Goal: Obtain resource: Download file/media

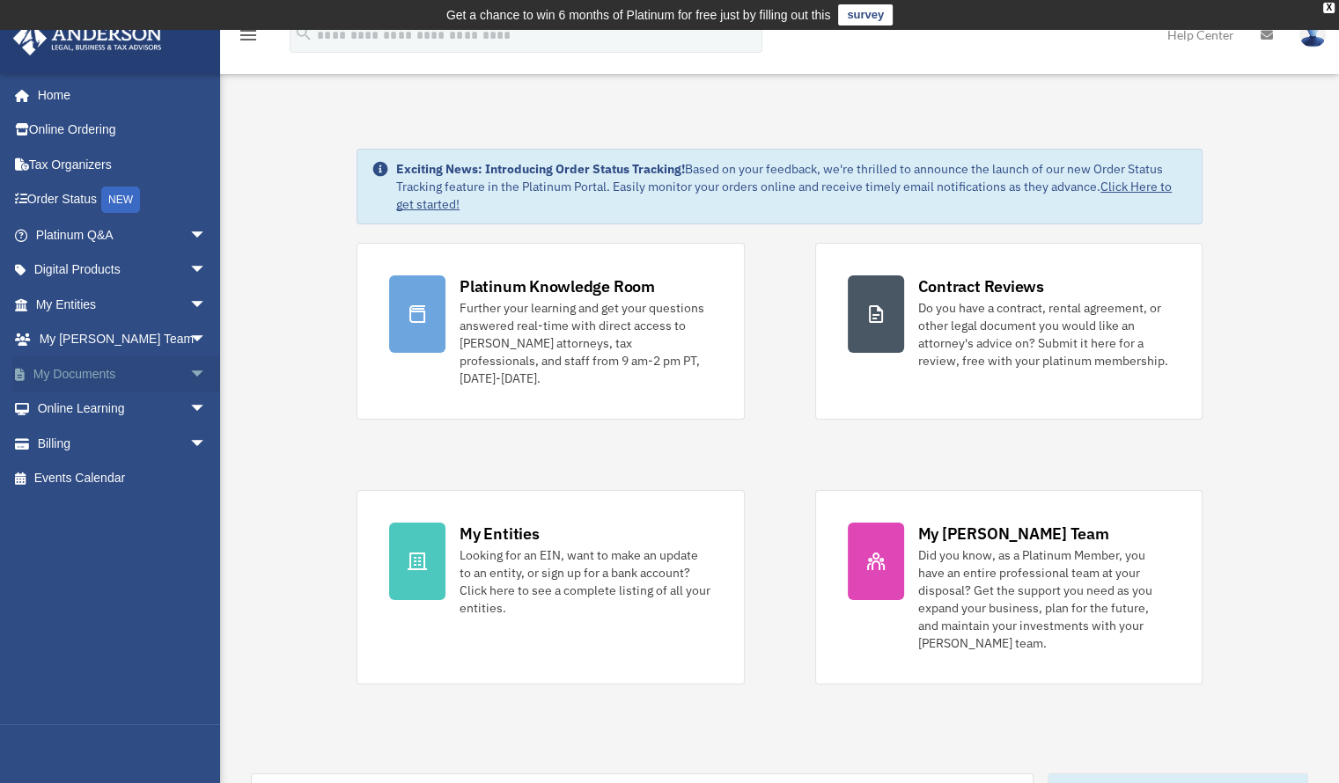
click at [78, 379] on link "My Documents arrow_drop_down" at bounding box center [122, 374] width 221 height 35
click at [189, 369] on span "arrow_drop_down" at bounding box center [206, 375] width 35 height 36
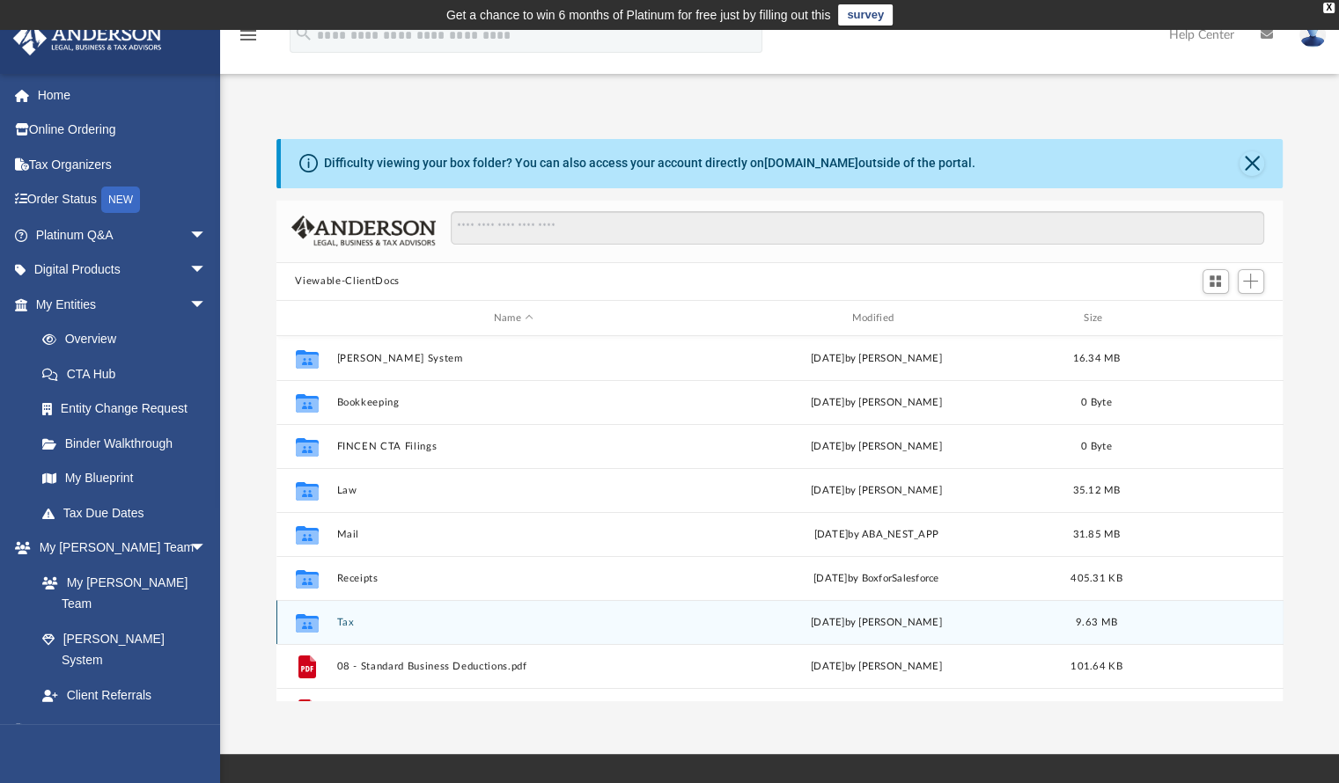
click at [345, 618] on button "Tax" at bounding box center [513, 622] width 355 height 11
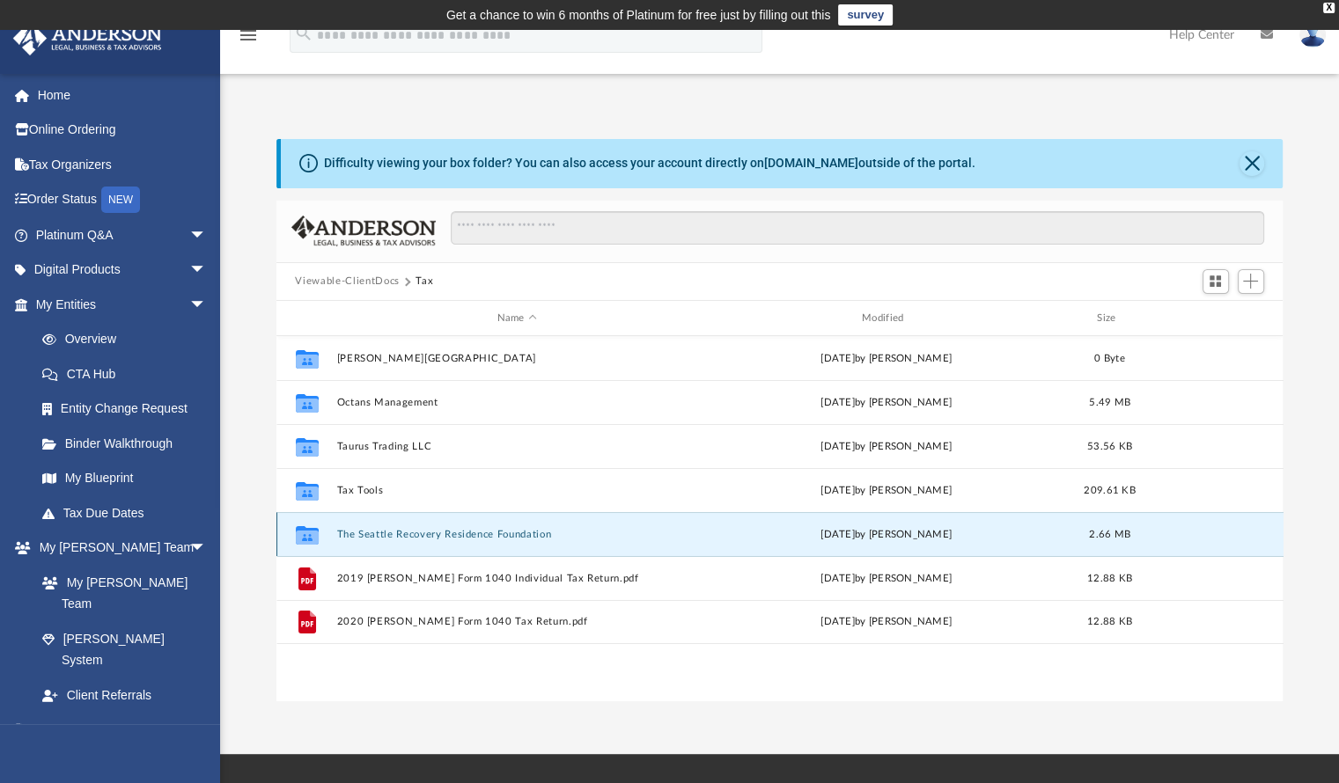
click at [370, 536] on button "The Seattle Recovery Residence Foundation" at bounding box center [516, 534] width 361 height 11
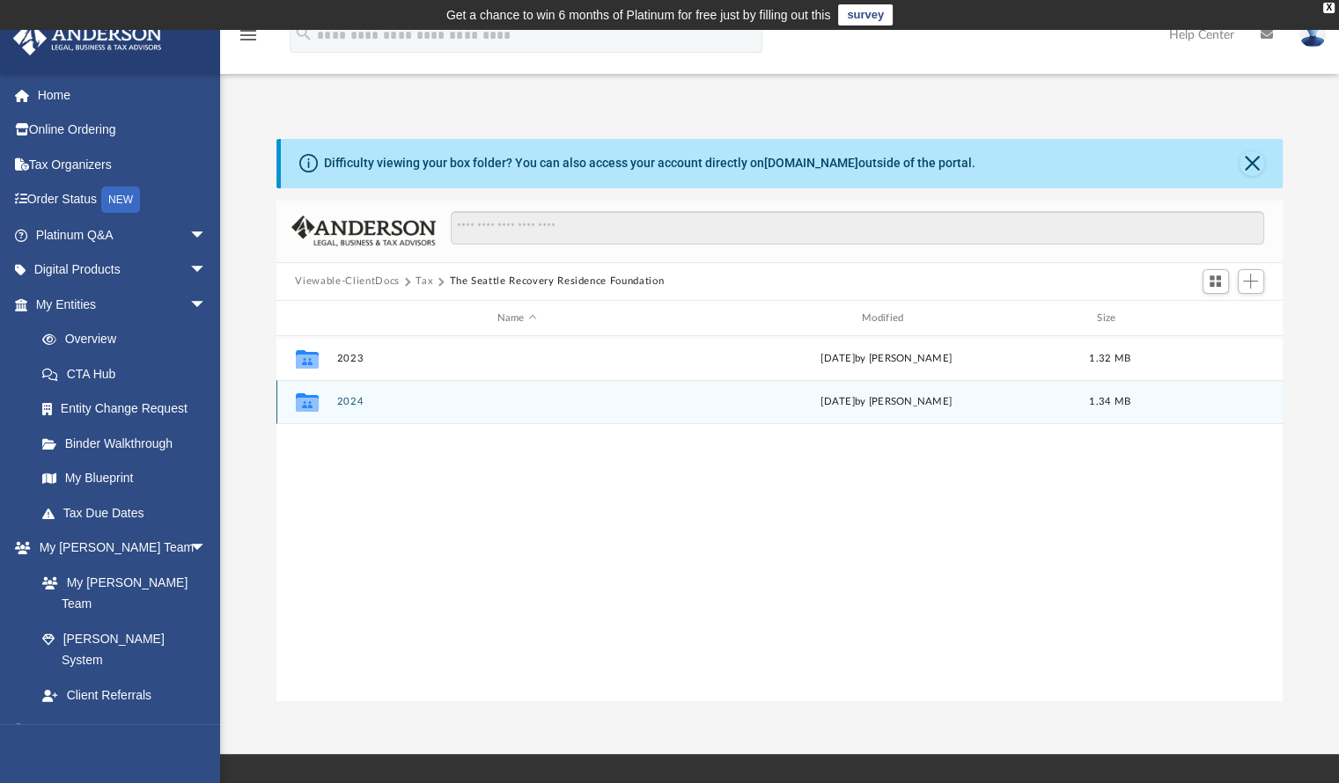
click at [345, 400] on button "2024" at bounding box center [516, 402] width 361 height 11
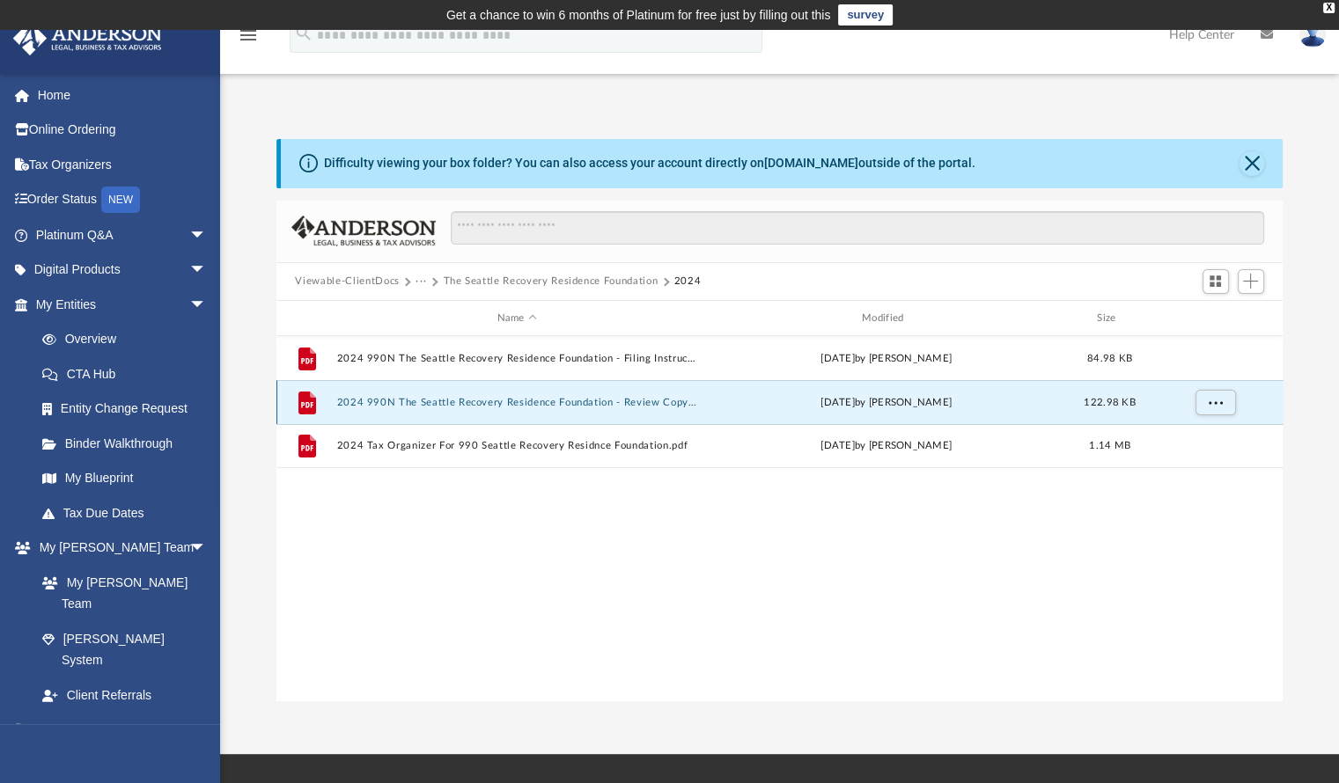
click at [461, 399] on button "2024 990N The Seattle Recovery Residence Foundation - Review Copy.pdf" at bounding box center [516, 402] width 361 height 11
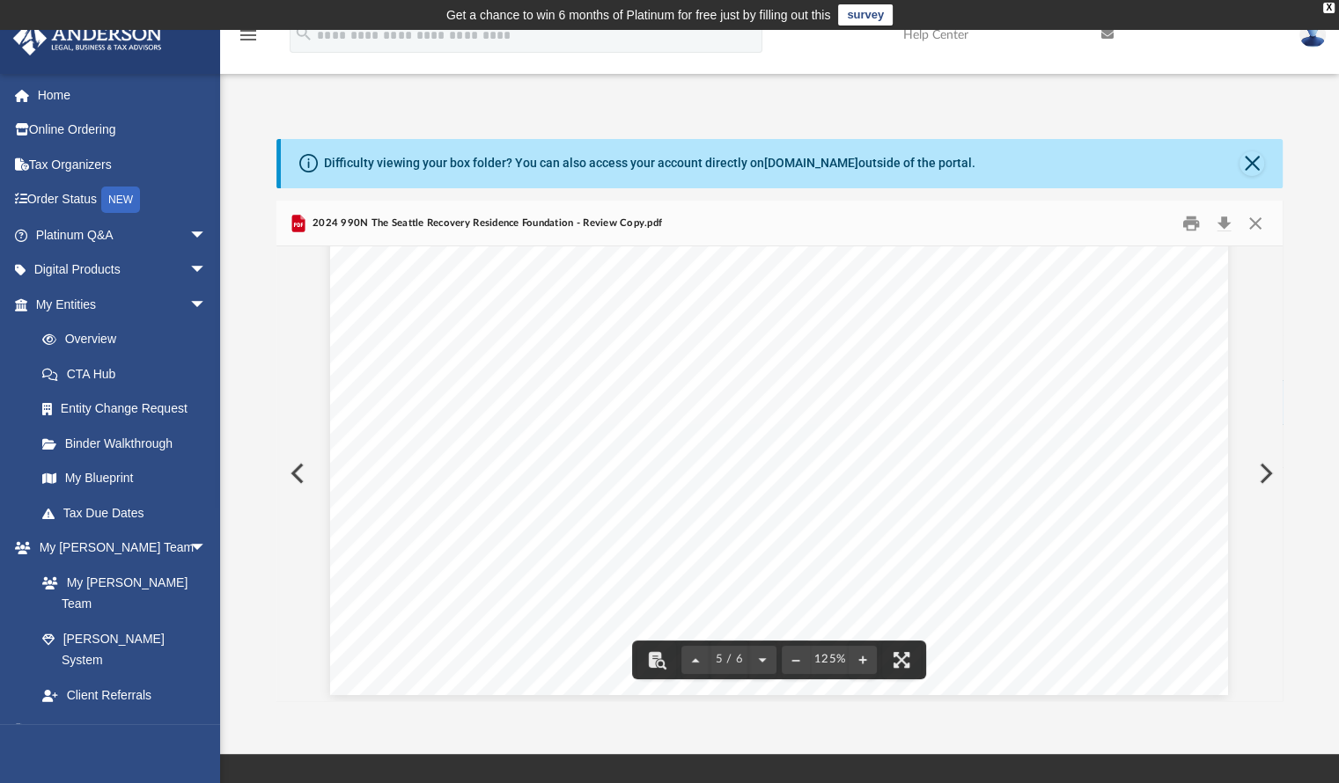
scroll to position [5479, 0]
click at [1247, 219] on button "Close" at bounding box center [1255, 223] width 32 height 27
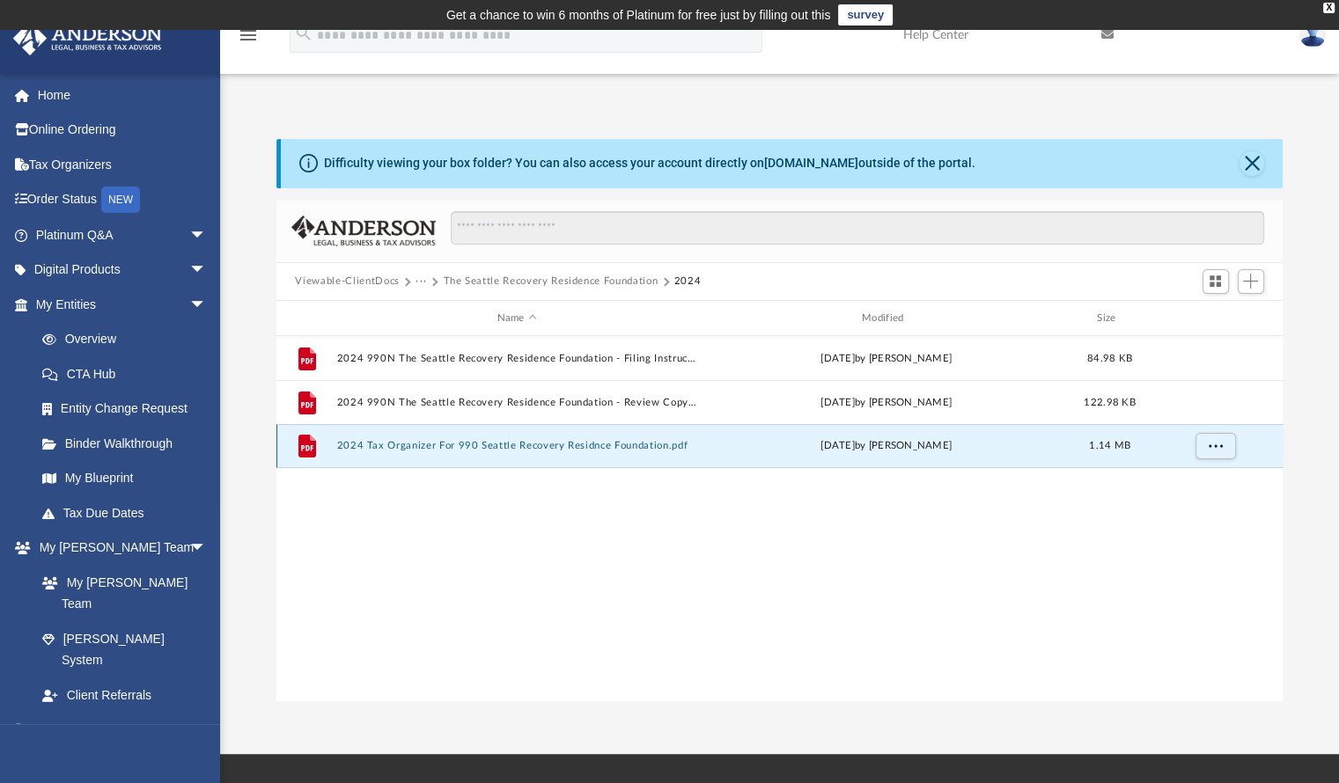
click at [549, 447] on button "2024 Tax Organizer For 990 Seattle Recovery Residnce Foundation.pdf" at bounding box center [516, 446] width 361 height 11
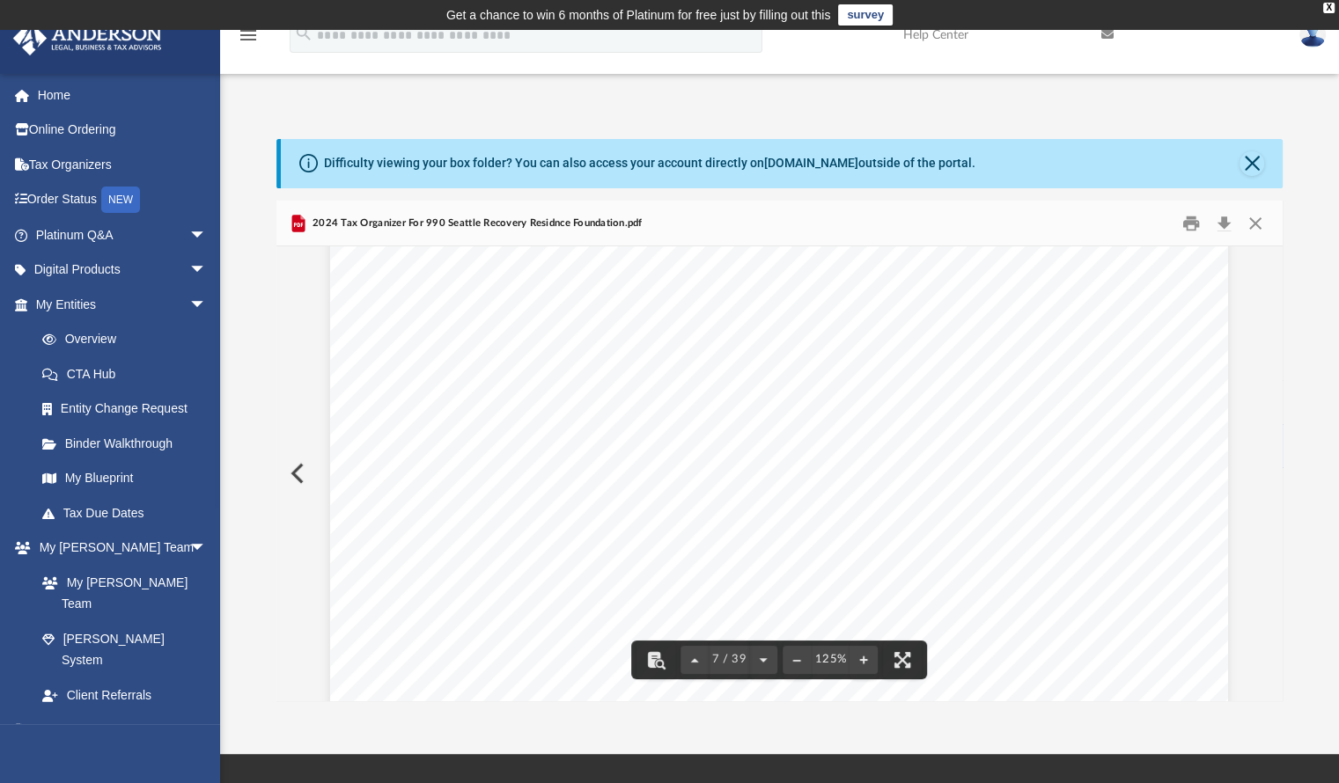
scroll to position [7316, 0]
click at [1261, 218] on button "Close" at bounding box center [1255, 223] width 32 height 27
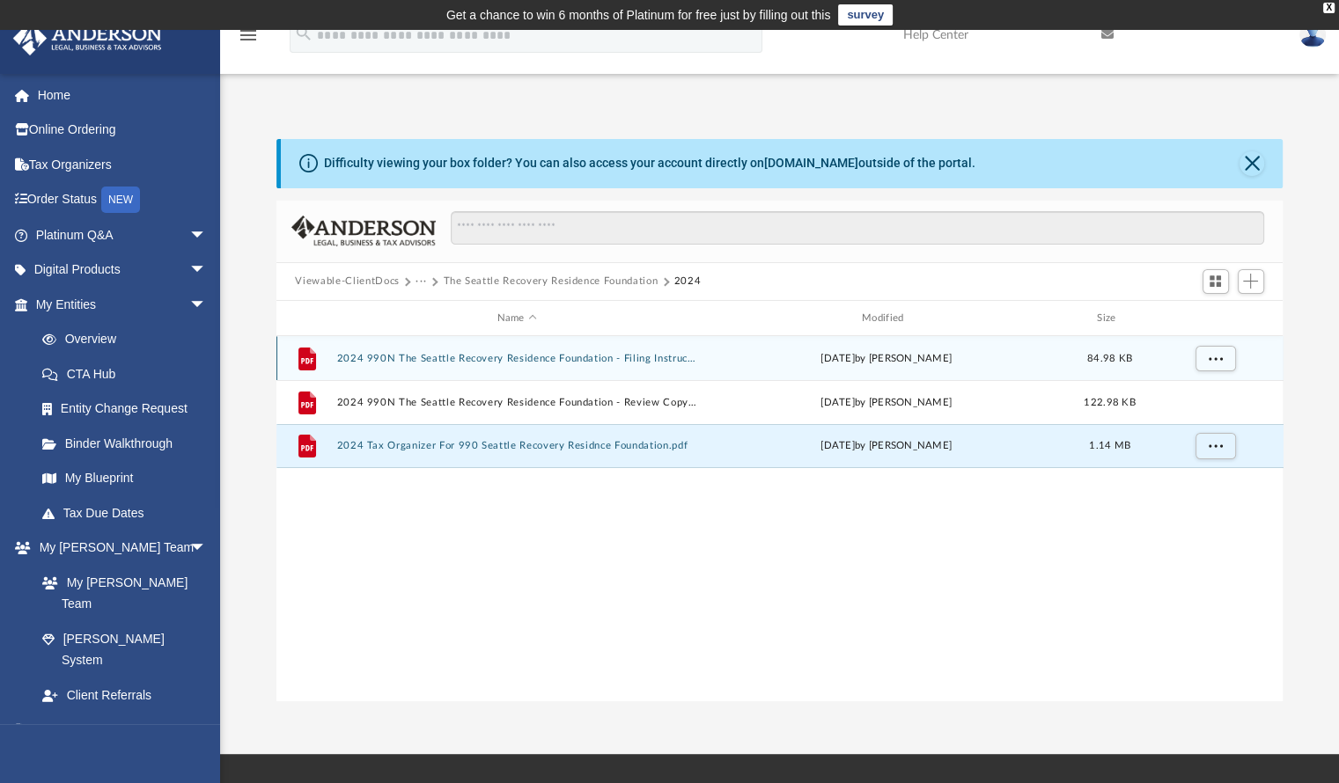
click at [558, 364] on div "File 2024 990N The Seattle Recovery Residence Foundation - Filing Instructions.…" at bounding box center [779, 358] width 1007 height 44
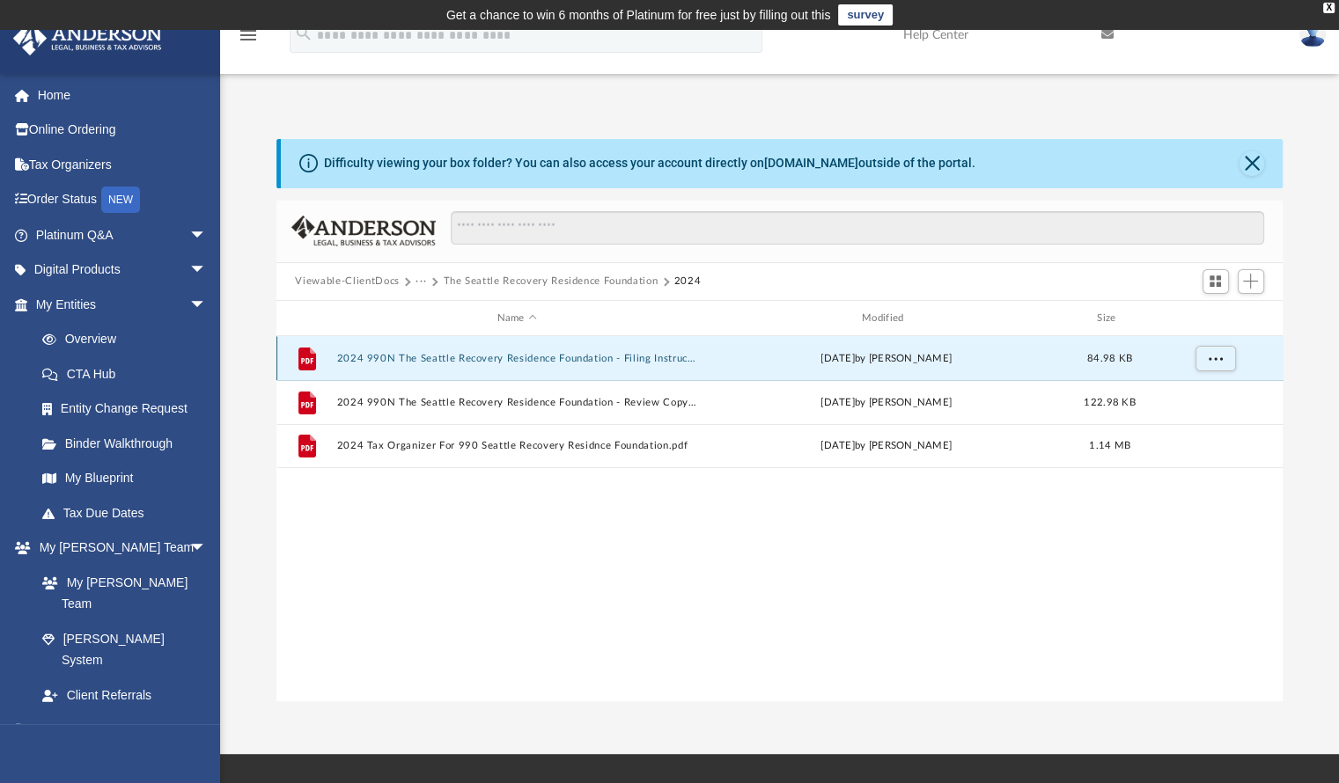
click at [563, 357] on button "2024 990N The Seattle Recovery Residence Foundation - Filing Instructions.pdf" at bounding box center [516, 358] width 361 height 11
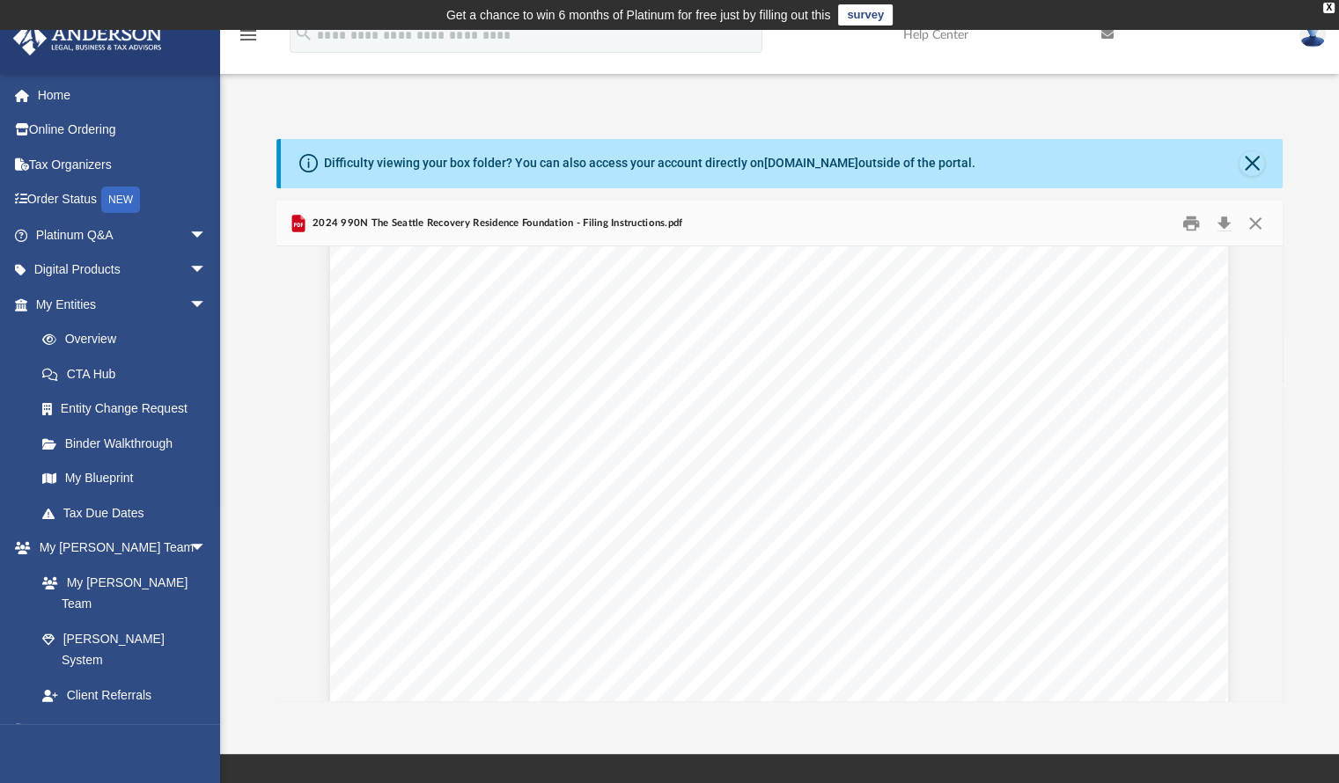
scroll to position [0, 0]
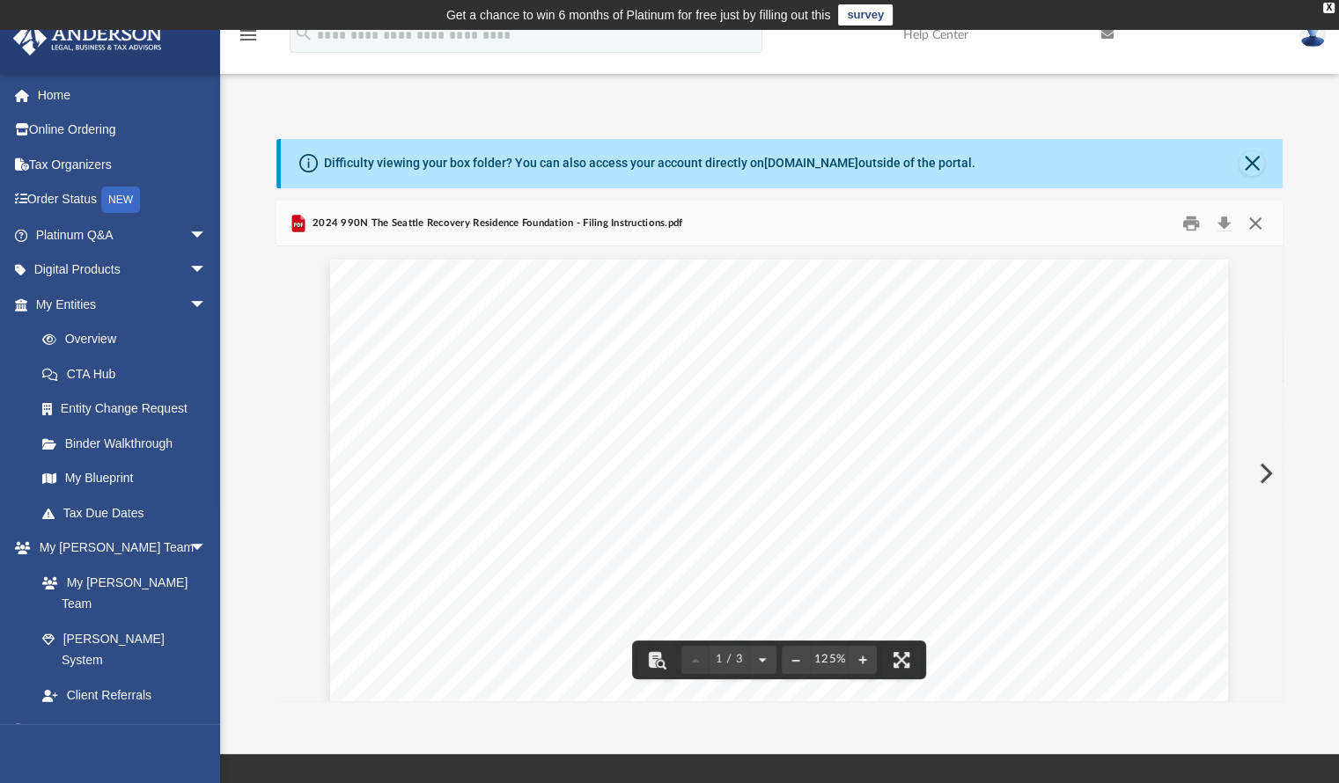
click at [1254, 230] on button "Close" at bounding box center [1255, 223] width 32 height 27
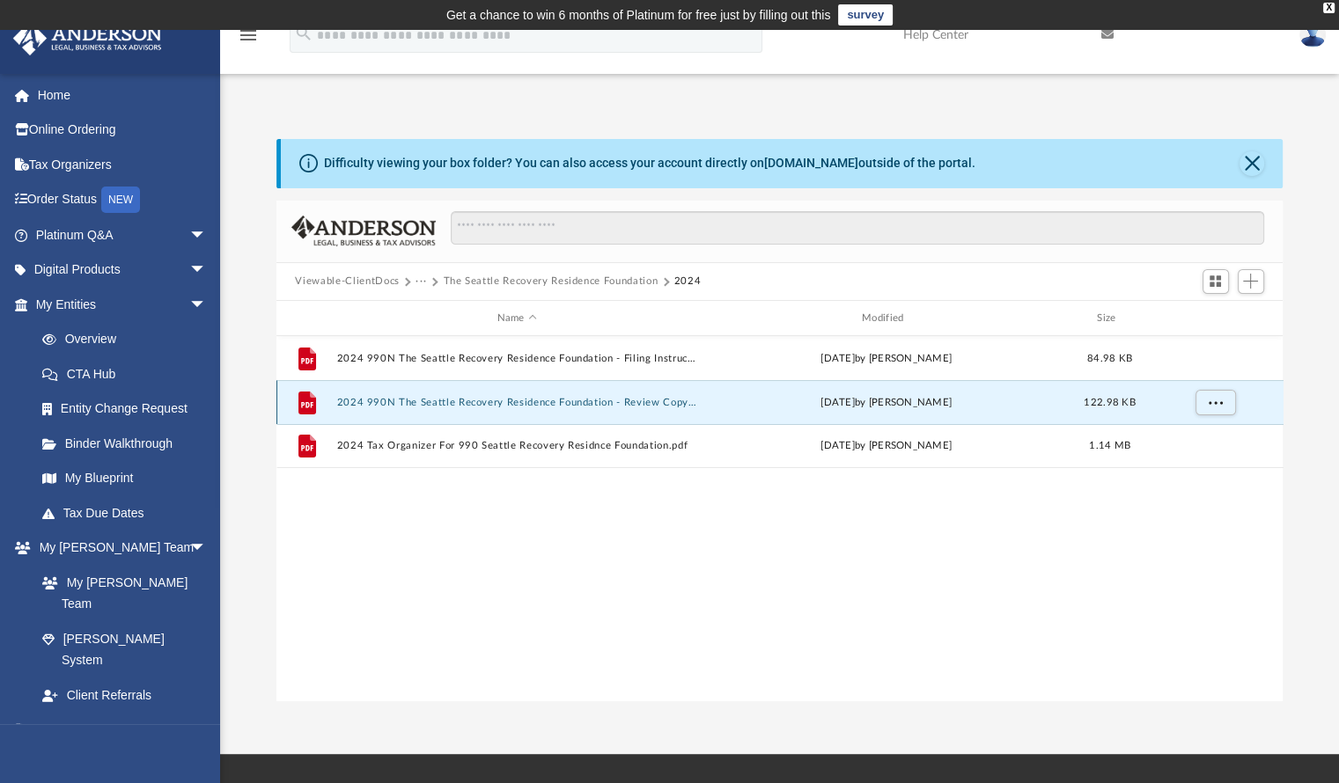
click at [557, 406] on button "2024 990N The Seattle Recovery Residence Foundation - Review Copy.pdf" at bounding box center [516, 402] width 361 height 11
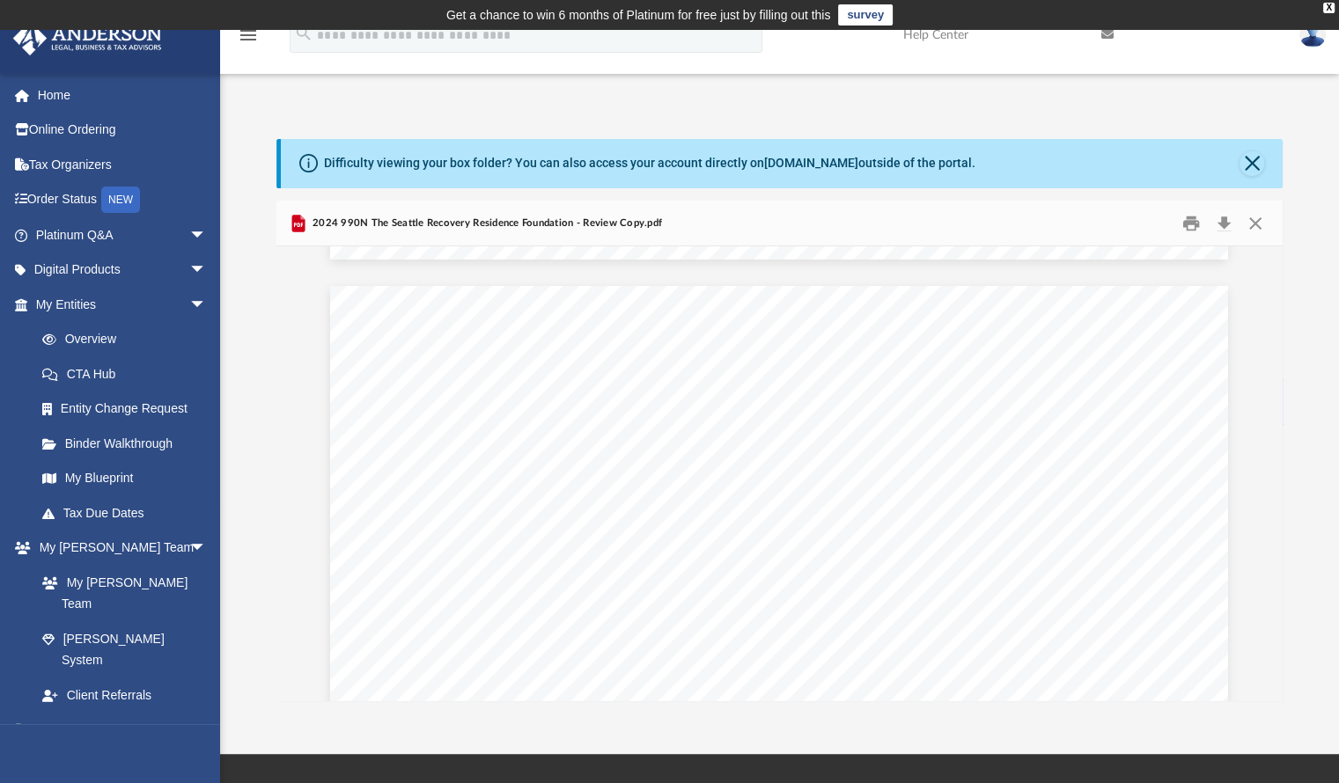
scroll to position [5909, 0]
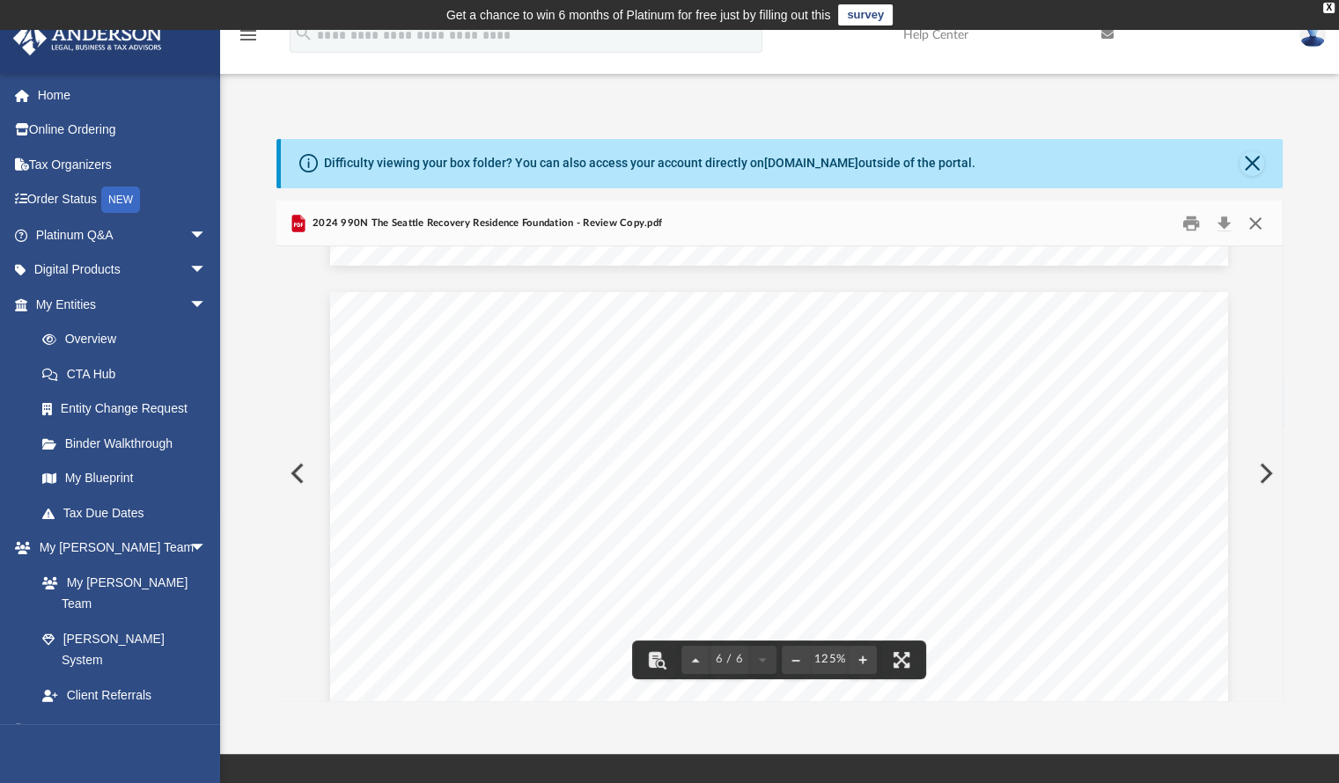
click at [1253, 219] on button "Close" at bounding box center [1255, 223] width 32 height 27
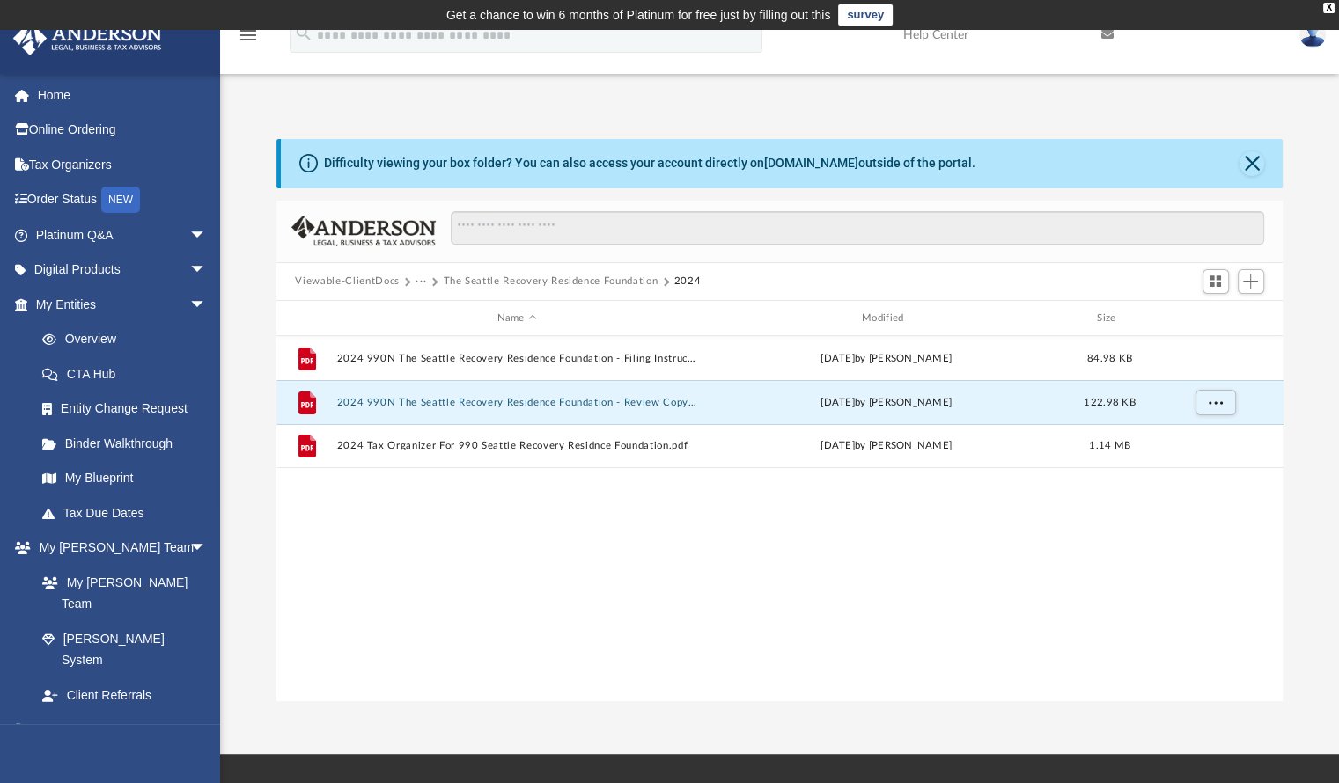
click at [524, 615] on div "File 2024 990N The Seattle Recovery Residence Foundation - Filing Instructions.…" at bounding box center [779, 518] width 1007 height 364
click at [560, 268] on div "Viewable-ClientDocs ··· The Seattle Recovery Residence Foundation 2024" at bounding box center [779, 282] width 1007 height 39
click at [553, 279] on button "The Seattle Recovery Residence Foundation" at bounding box center [550, 282] width 215 height 16
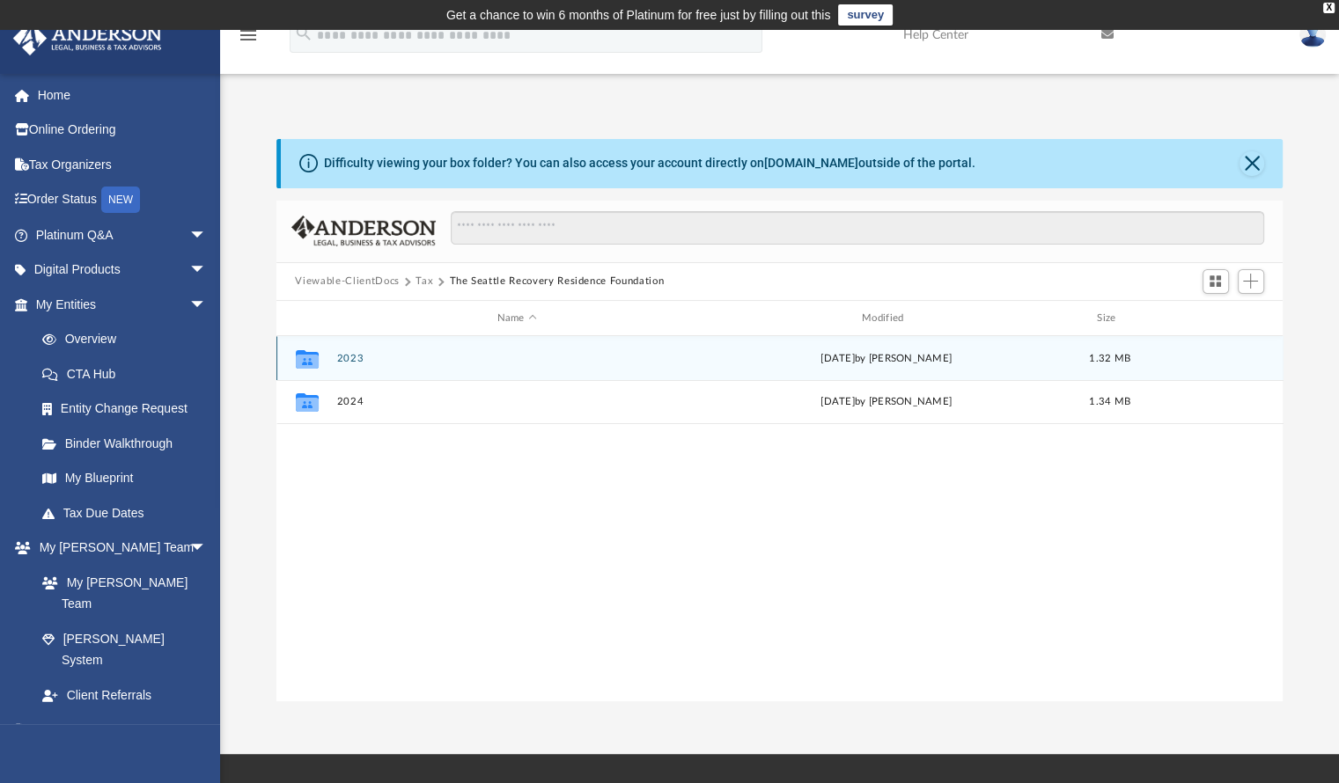
click at [356, 356] on button "2023" at bounding box center [516, 358] width 361 height 11
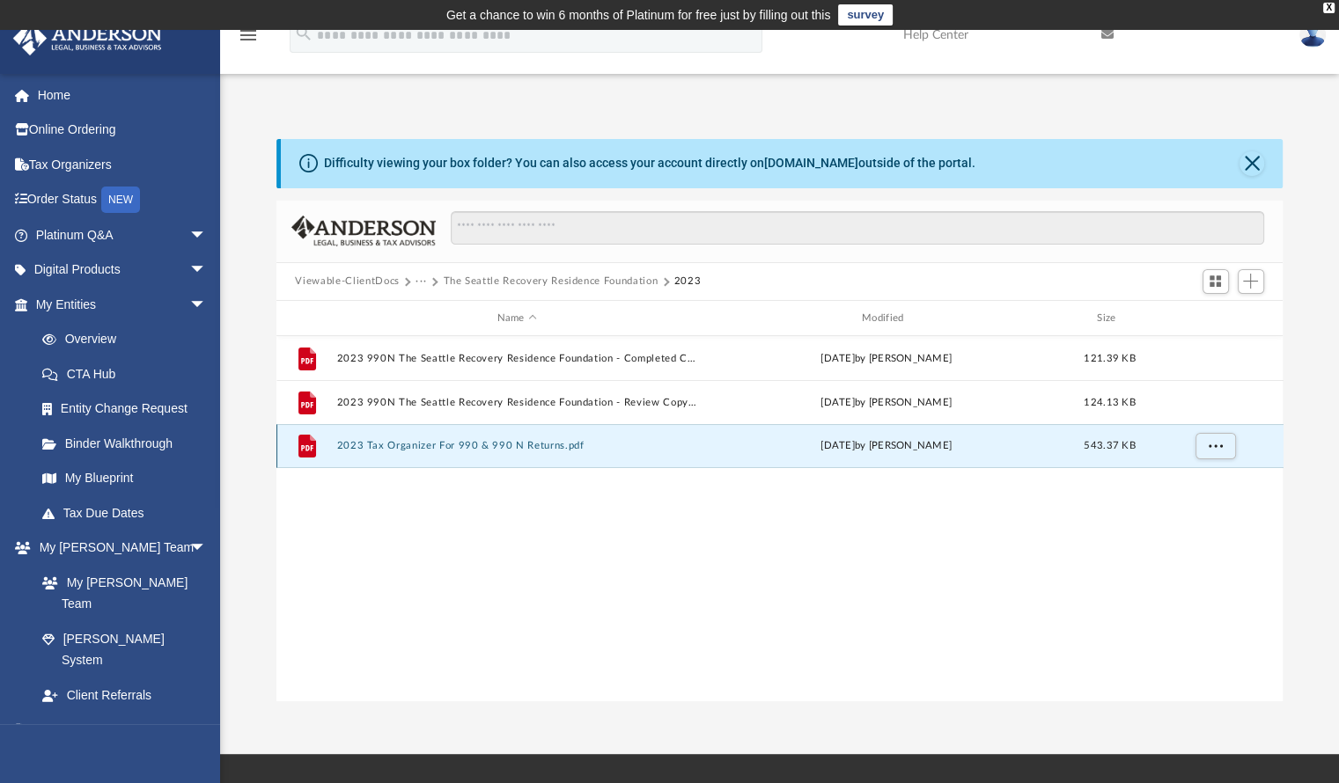
click at [511, 444] on button "2023 Tax Organizer For 990 & 990 N Returns.pdf" at bounding box center [516, 446] width 361 height 11
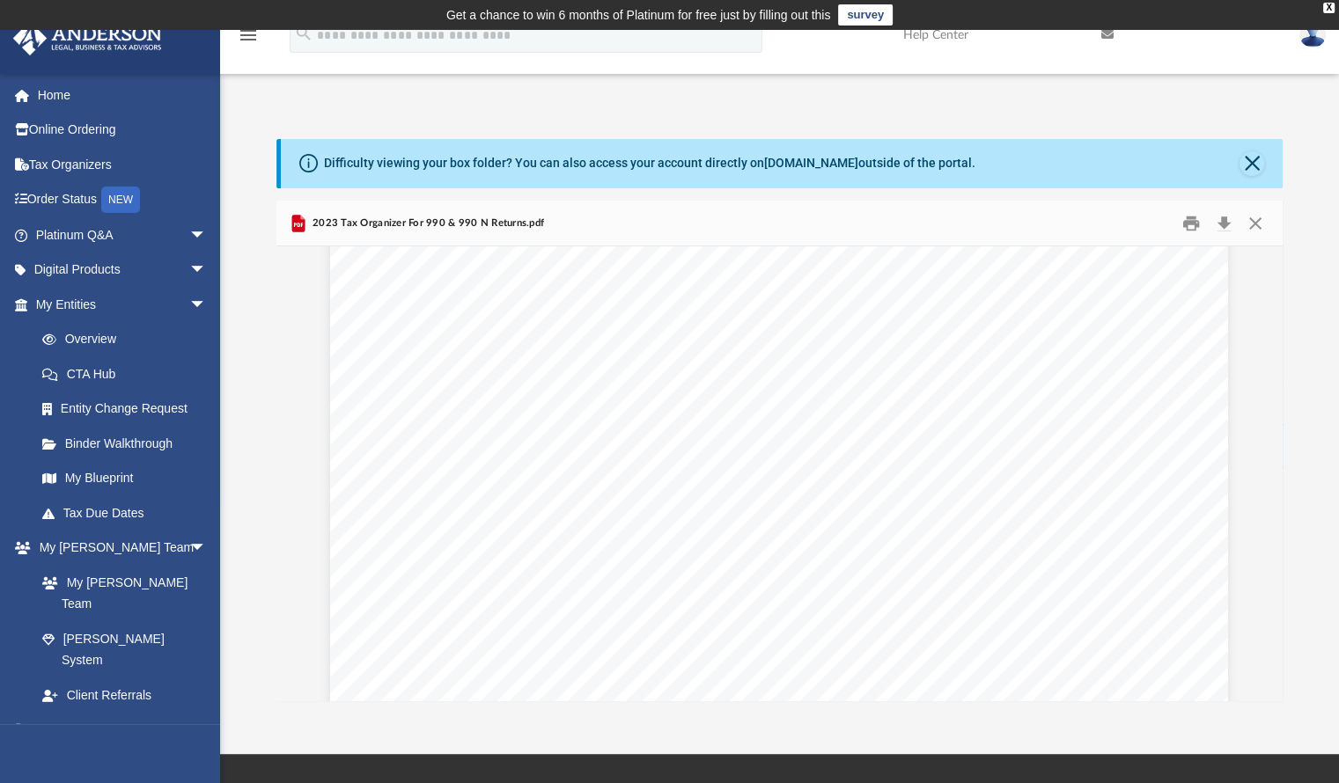
scroll to position [14824, 0]
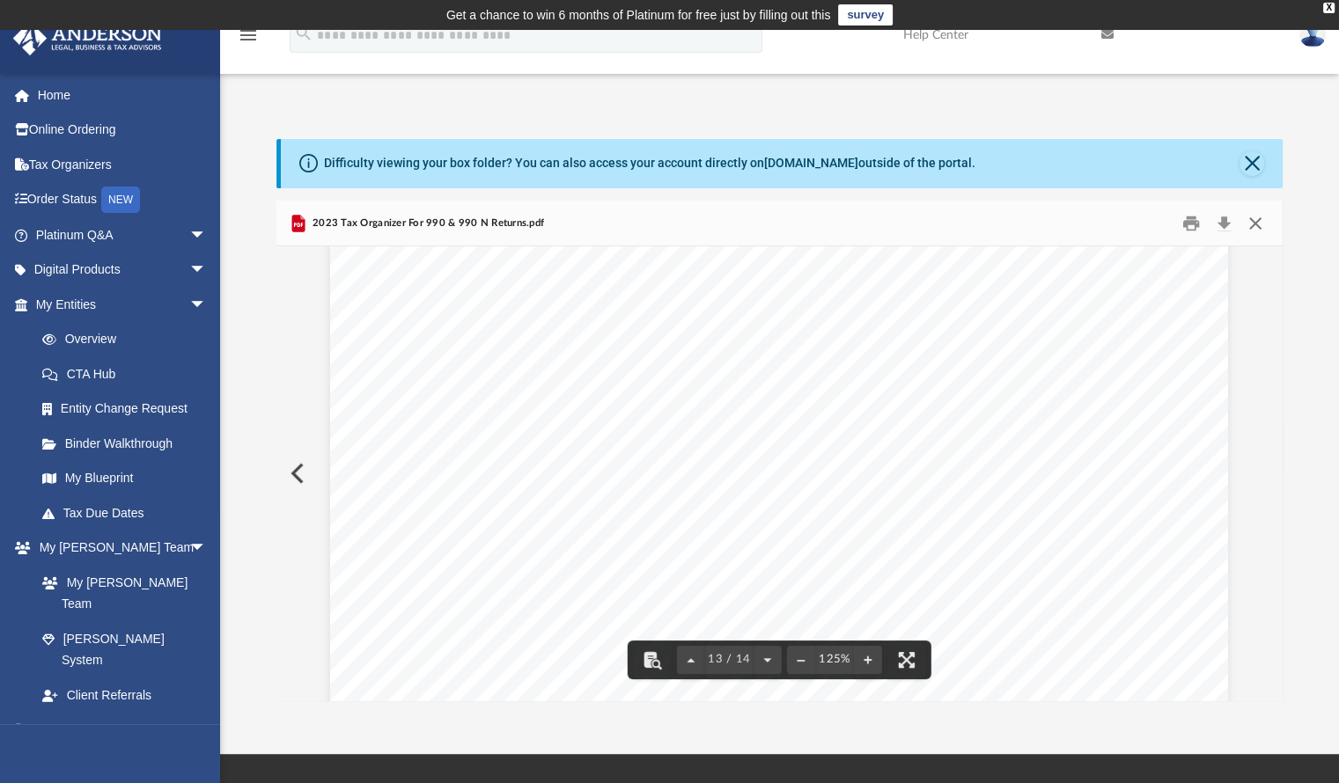
click at [1266, 219] on button "Close" at bounding box center [1255, 223] width 32 height 27
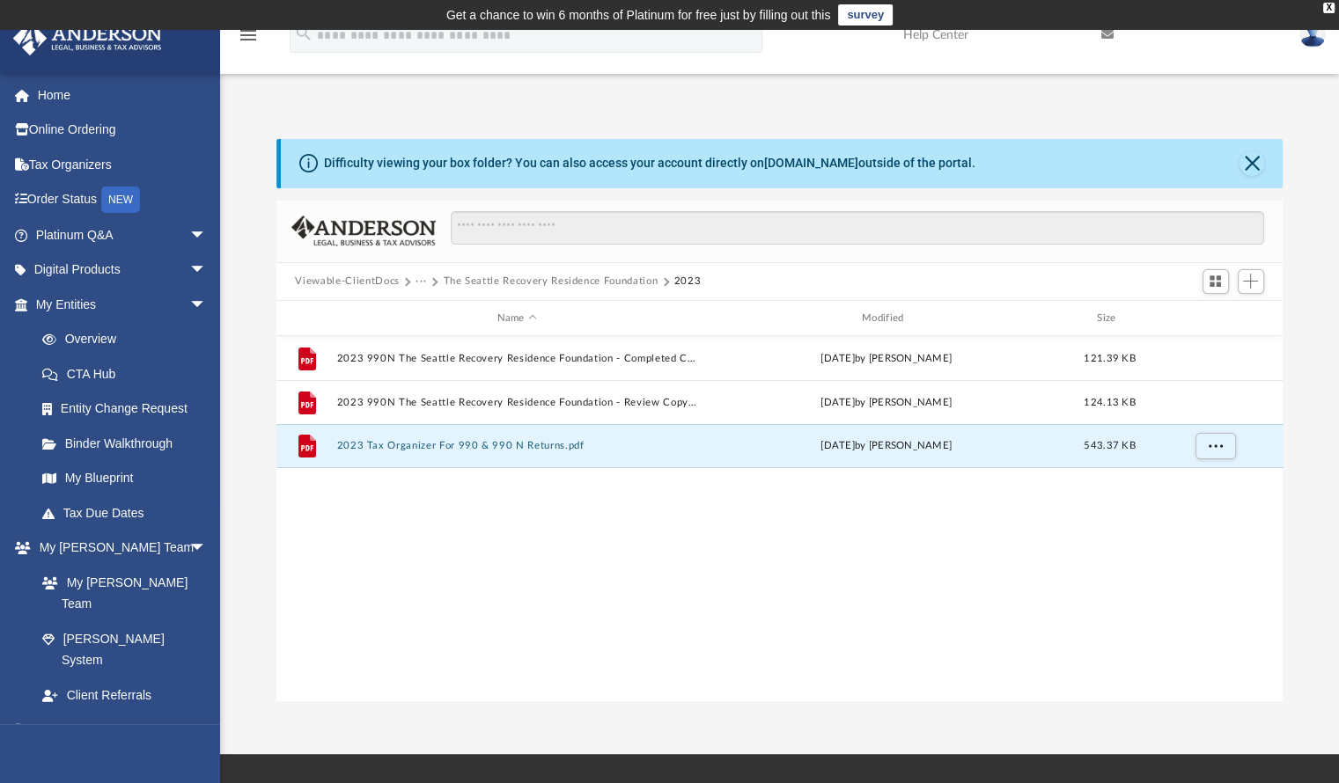
scroll to position [30, 0]
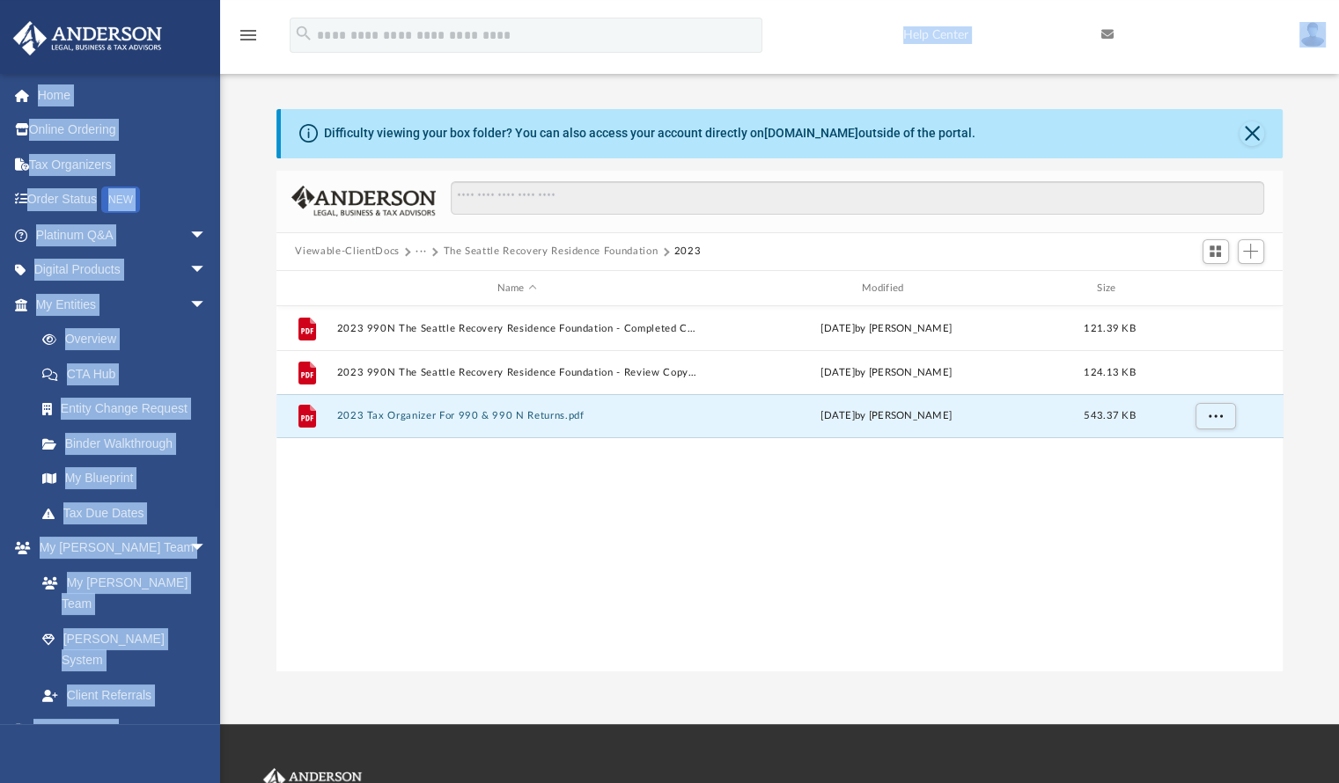
drag, startPoint x: 291, startPoint y: 56, endPoint x: 289, endPoint y: 147, distance: 90.7
click at [289, 147] on div "menu search Site Menu add [EMAIL_ADDRESS][DOMAIN_NAME] My Profile Reset Passwor…" at bounding box center [669, 362] width 1339 height 724
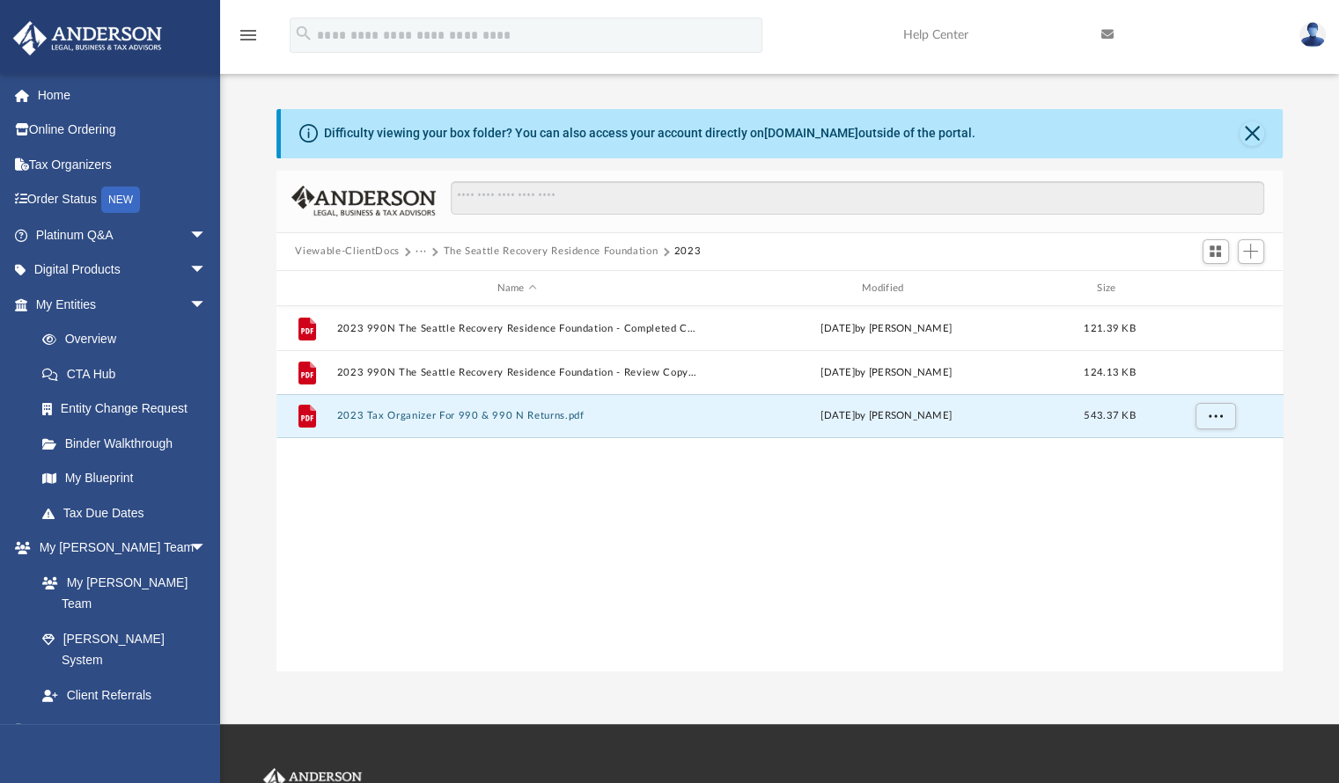
click at [585, 535] on div "File 2023 990N The Seattle Recovery Residence Foundation - Completed Copy.pdf […" at bounding box center [779, 488] width 1007 height 364
